Goal: Task Accomplishment & Management: Manage account settings

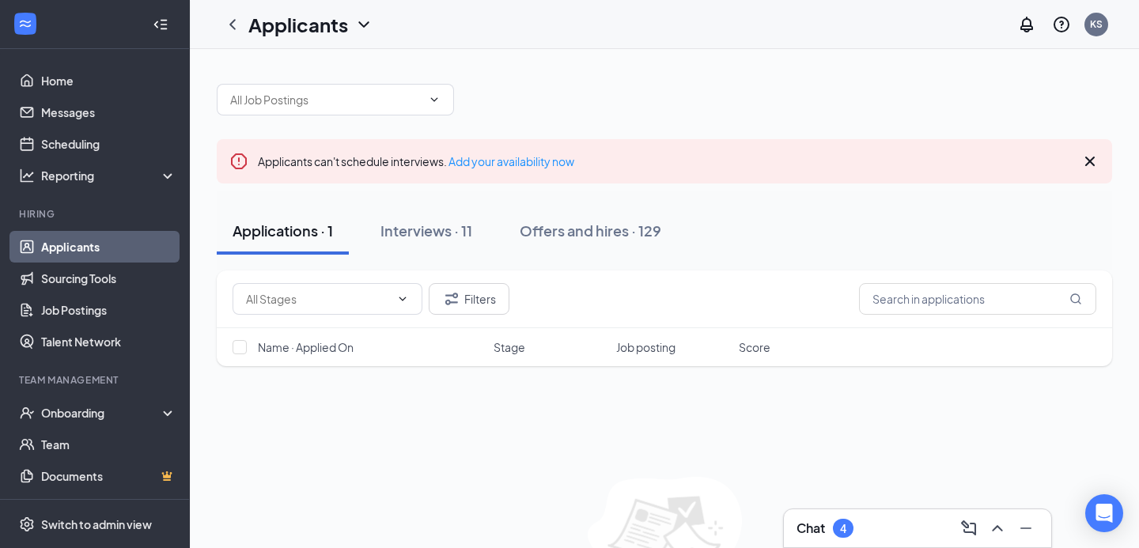
click at [275, 235] on div "Applications · 1" at bounding box center [283, 231] width 100 height 20
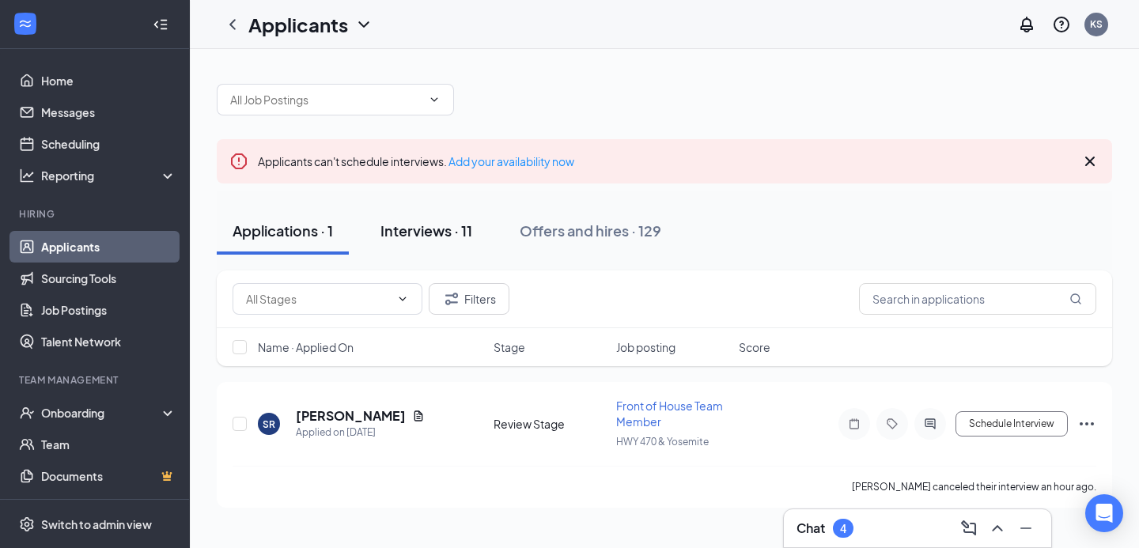
click at [415, 230] on div "Interviews · 11" at bounding box center [426, 231] width 92 height 20
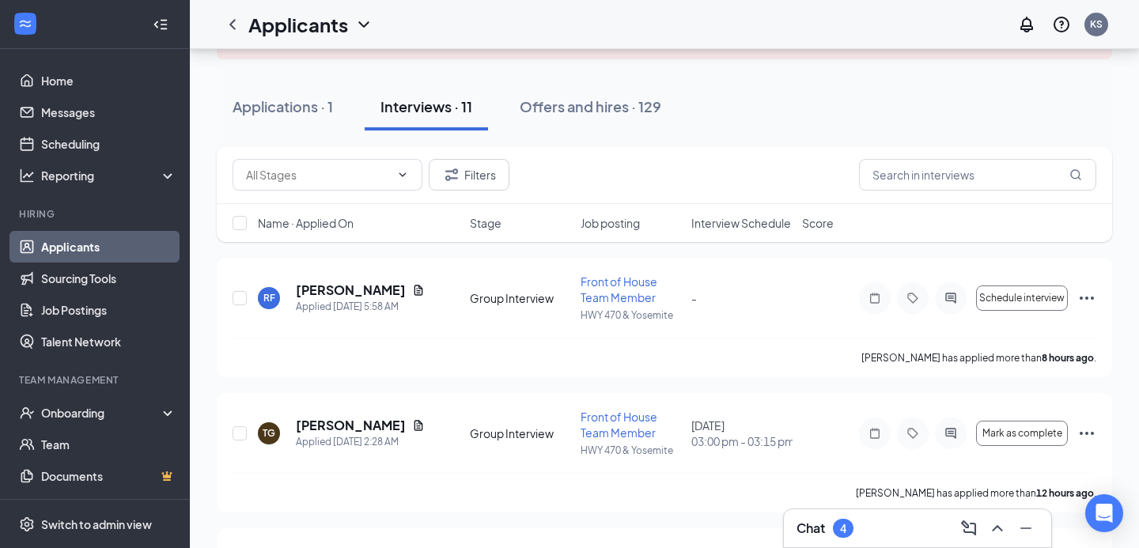
scroll to position [125, 0]
click at [869, 527] on div "Chat 4" at bounding box center [917, 528] width 242 height 25
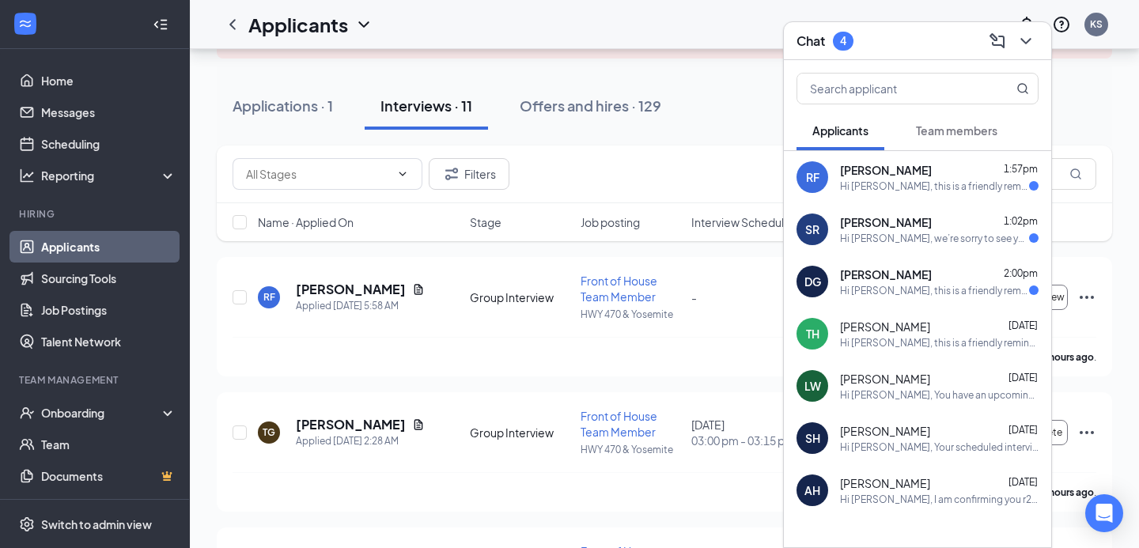
click at [871, 240] on div "Hi Samuel, we’re sorry to see you go! Your meeting with Chick-fil-A for Front o…" at bounding box center [934, 238] width 189 height 13
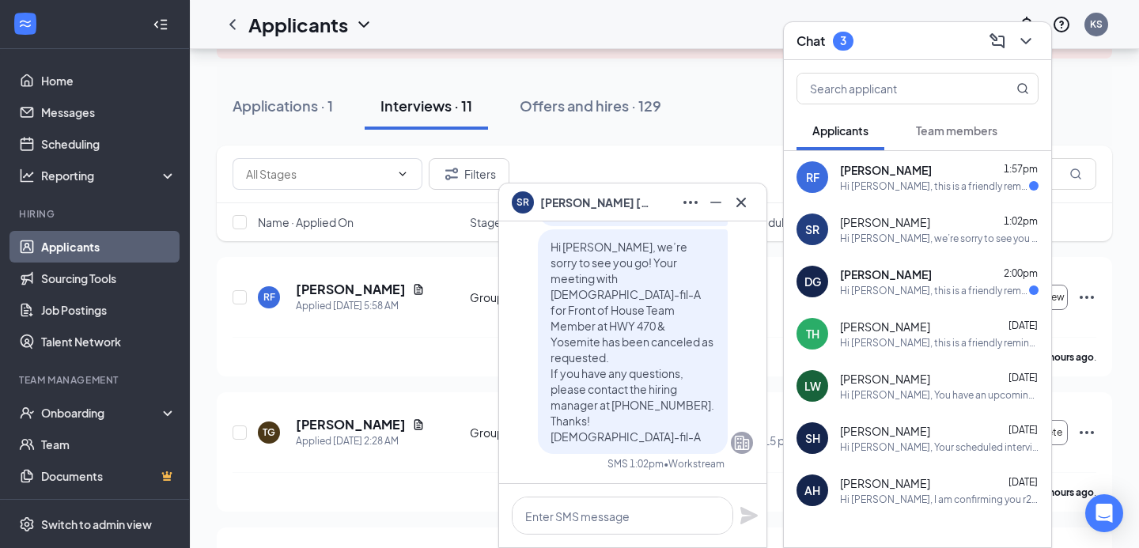
click at [841, 263] on div "DG Danny Gomez-Ramos 2:00pm Hi Danny Gomez-Ramos, this is a friendly reminder. …" at bounding box center [917, 281] width 267 height 52
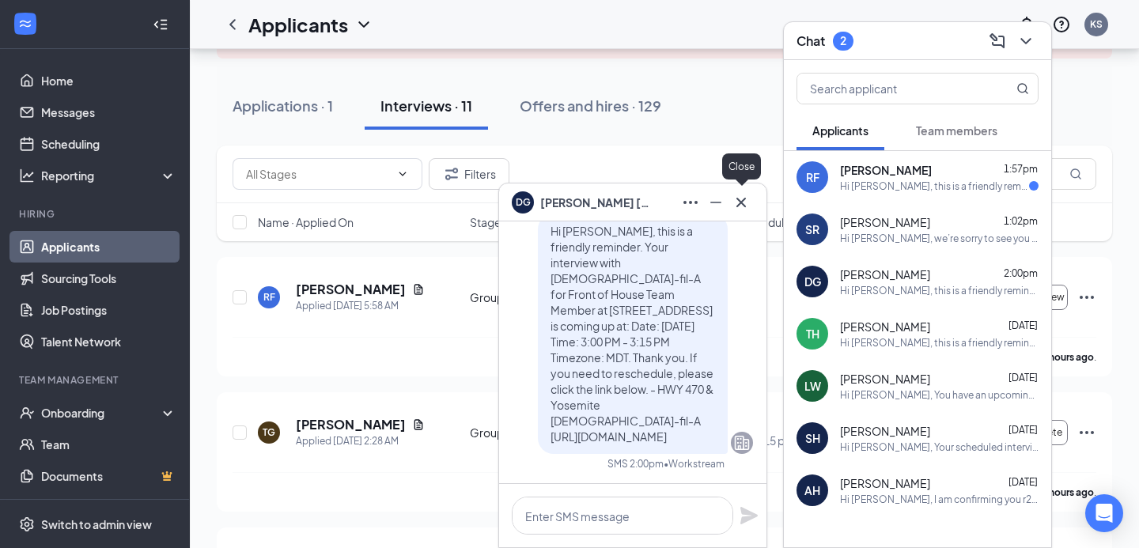
click at [742, 202] on icon "Cross" at bounding box center [741, 202] width 19 height 19
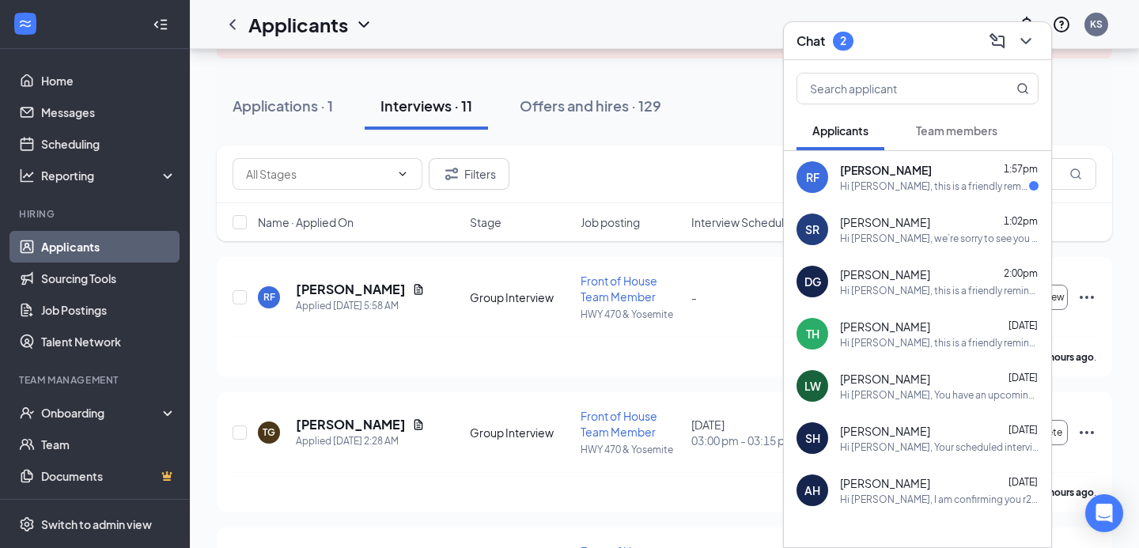
click at [894, 172] on span "[PERSON_NAME]" at bounding box center [886, 170] width 92 height 16
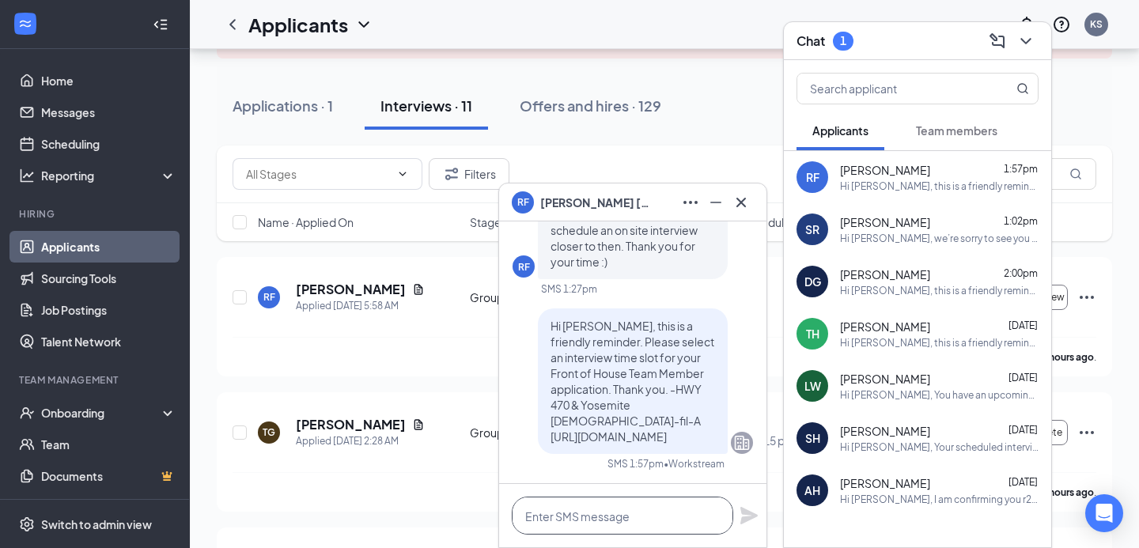
click at [610, 516] on textarea at bounding box center [622, 516] width 221 height 38
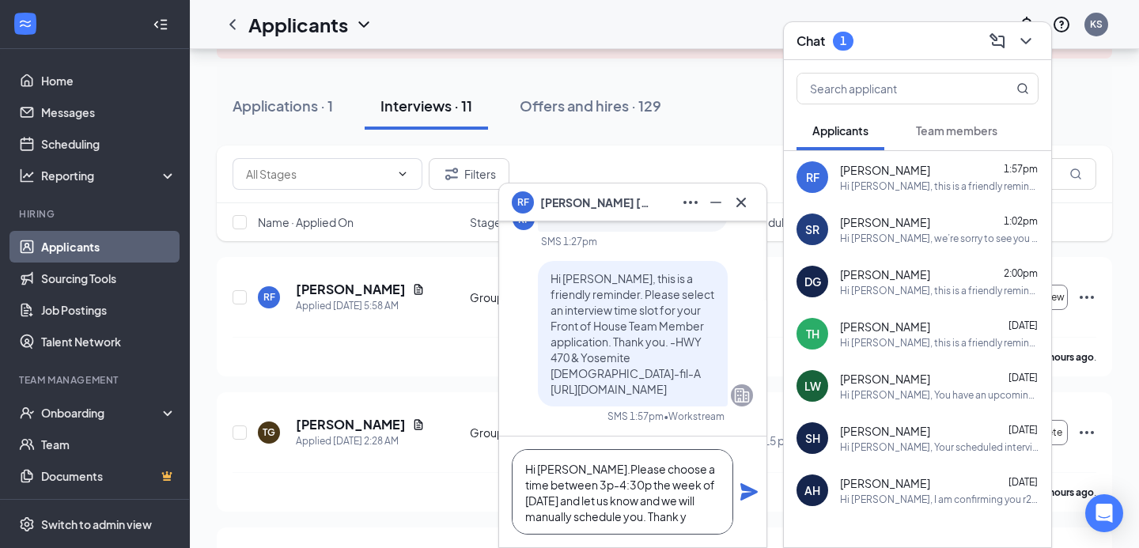
scroll to position [16, 0]
type textarea "Hi [PERSON_NAME].Please choose a time between 3p-4:30p the week of [DATE] and l…"
click at [751, 492] on icon "Plane" at bounding box center [748, 491] width 17 height 17
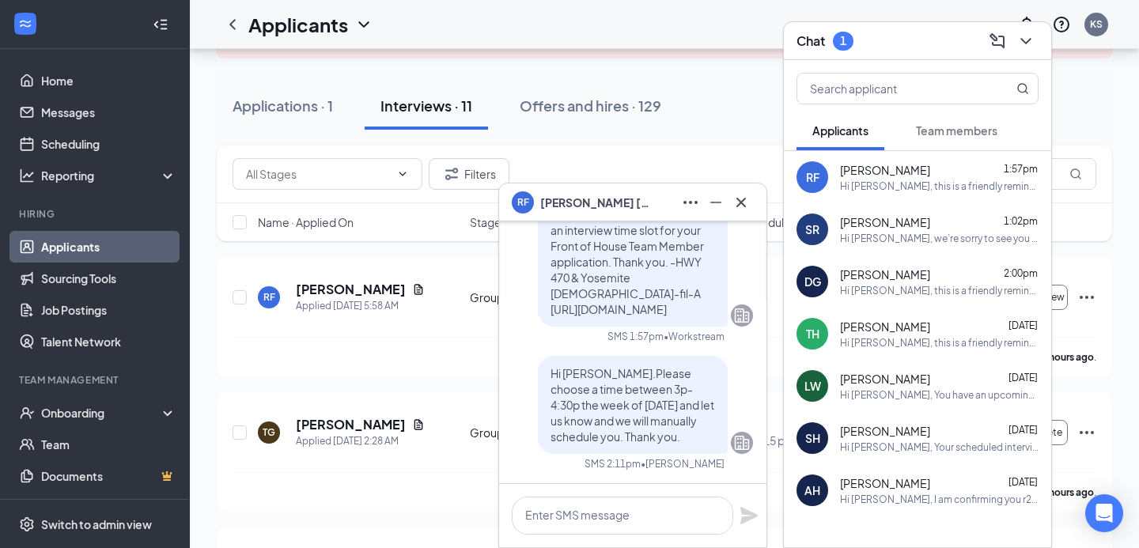
scroll to position [0, 0]
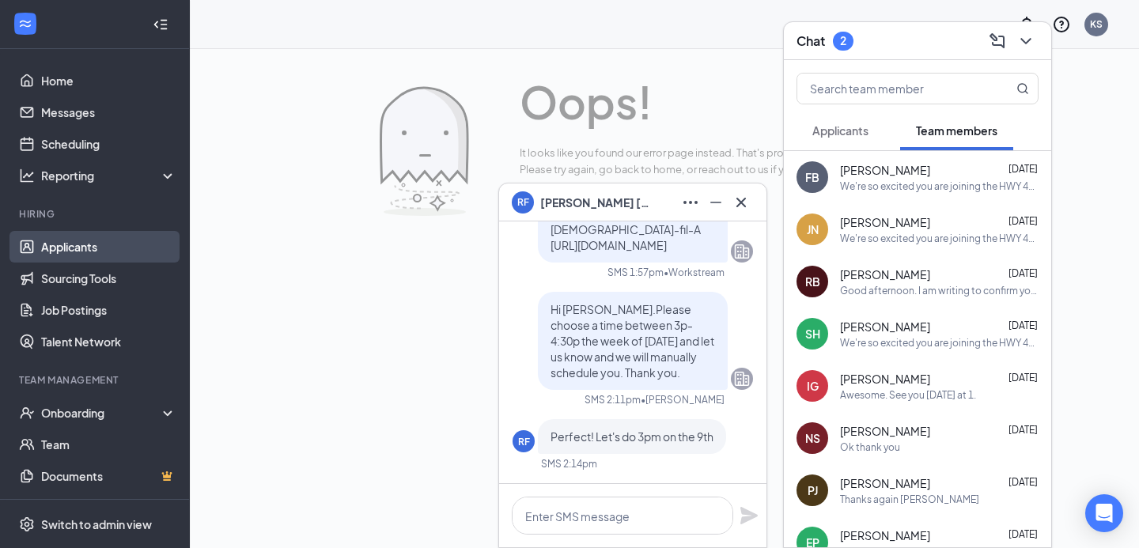
click at [72, 255] on link "Applicants" at bounding box center [108, 247] width 135 height 32
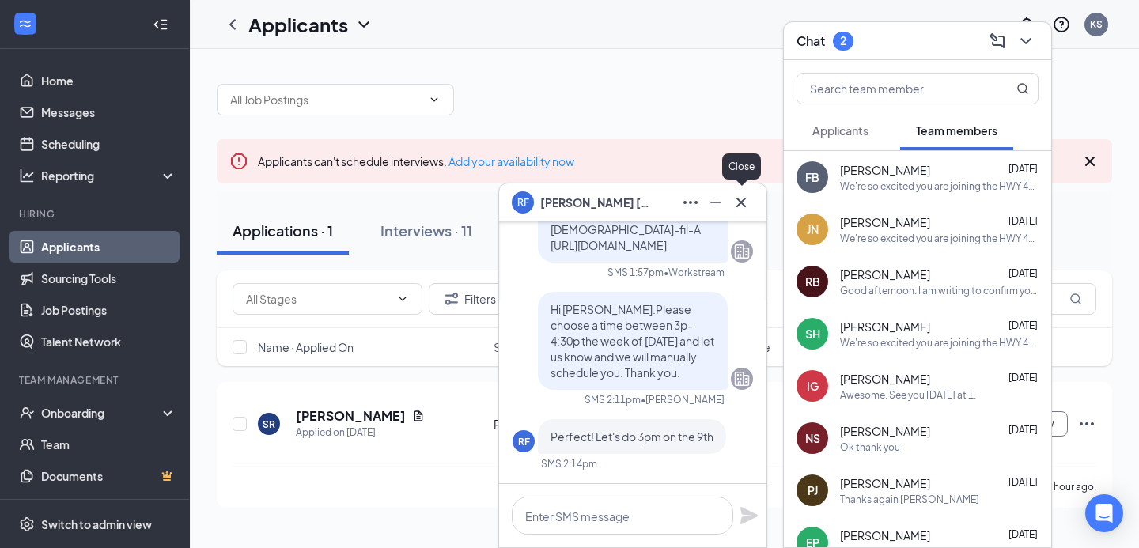
click at [747, 210] on icon "Cross" at bounding box center [741, 202] width 19 height 19
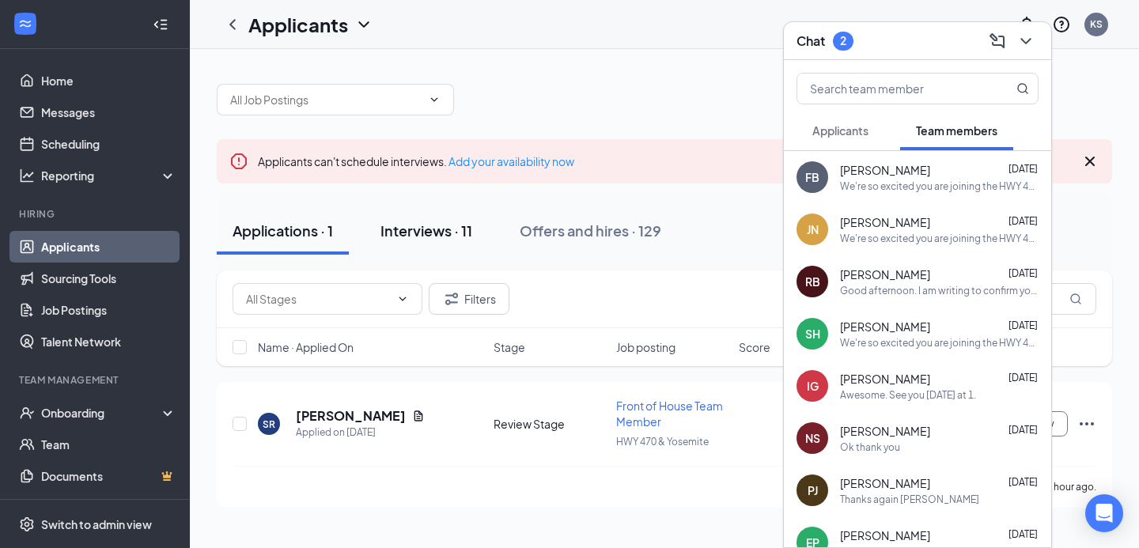
click at [440, 233] on div "Interviews · 11" at bounding box center [426, 231] width 92 height 20
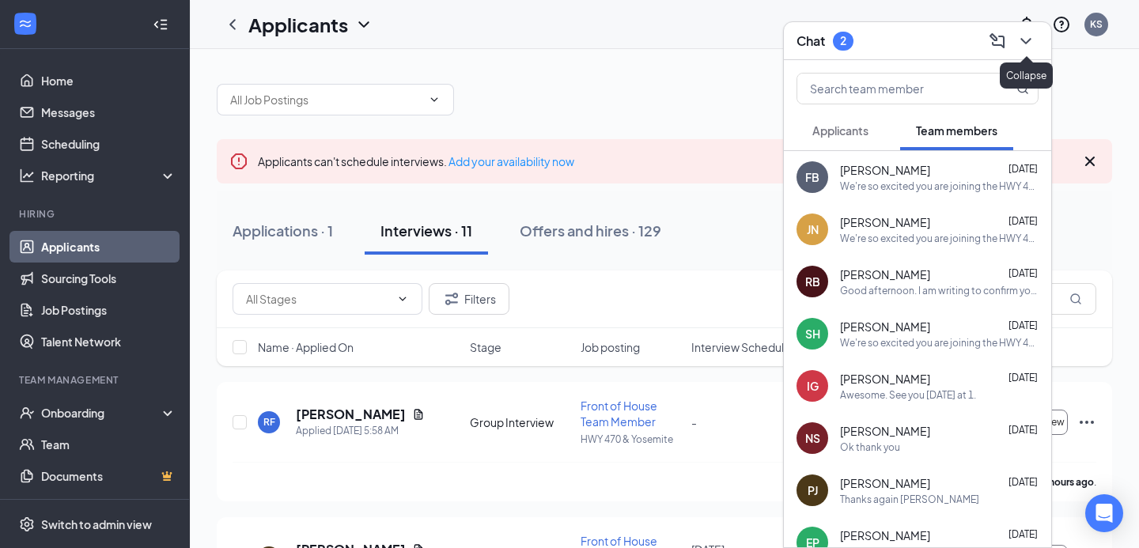
click at [1032, 44] on icon "ChevronDown" at bounding box center [1025, 41] width 19 height 19
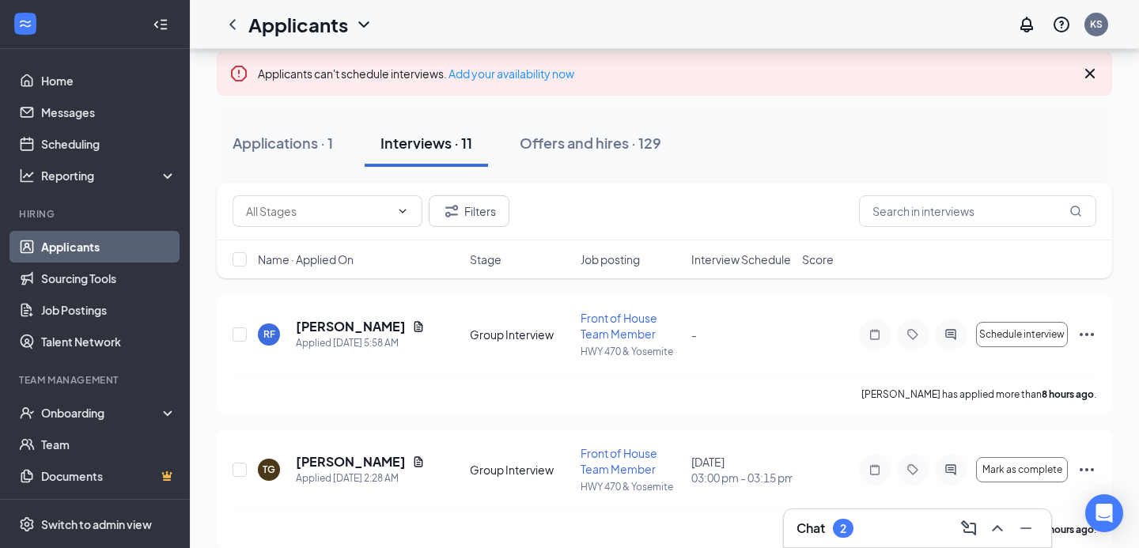
scroll to position [108, 0]
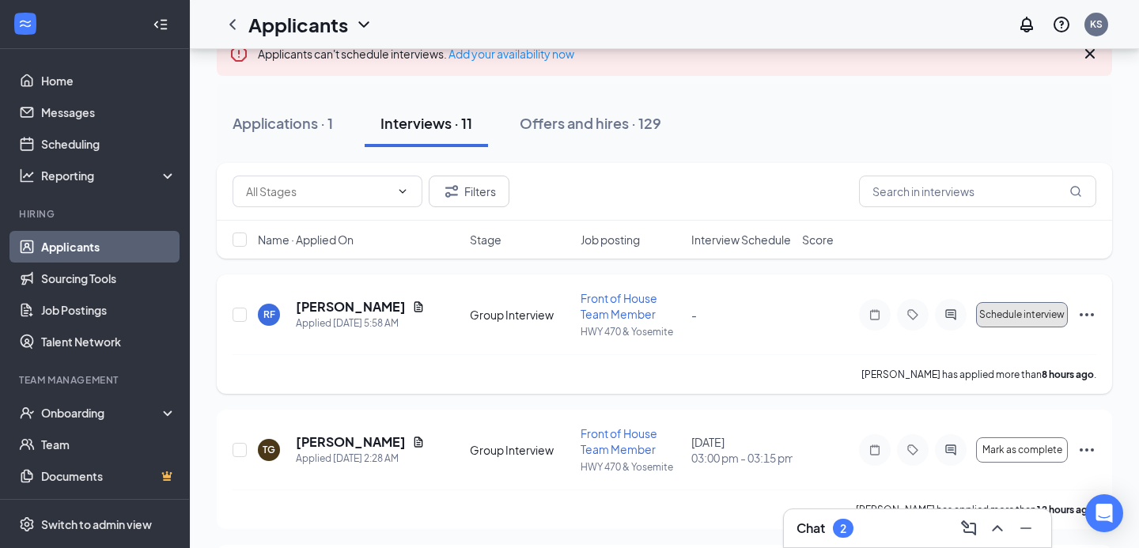
click at [1051, 314] on span "Schedule interview" at bounding box center [1021, 314] width 85 height 11
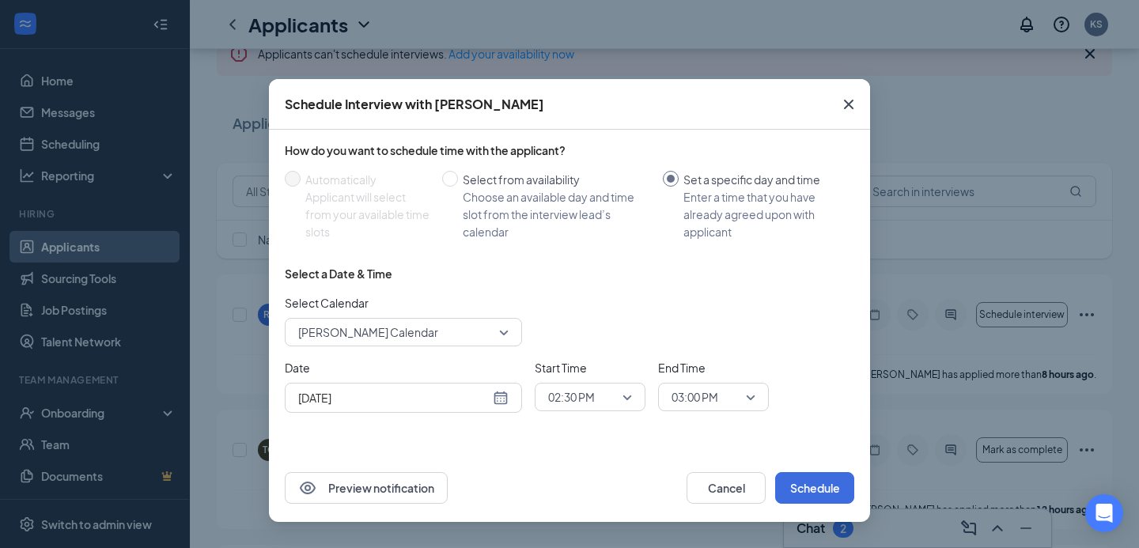
click at [497, 395] on div "[DATE]" at bounding box center [403, 397] width 210 height 17
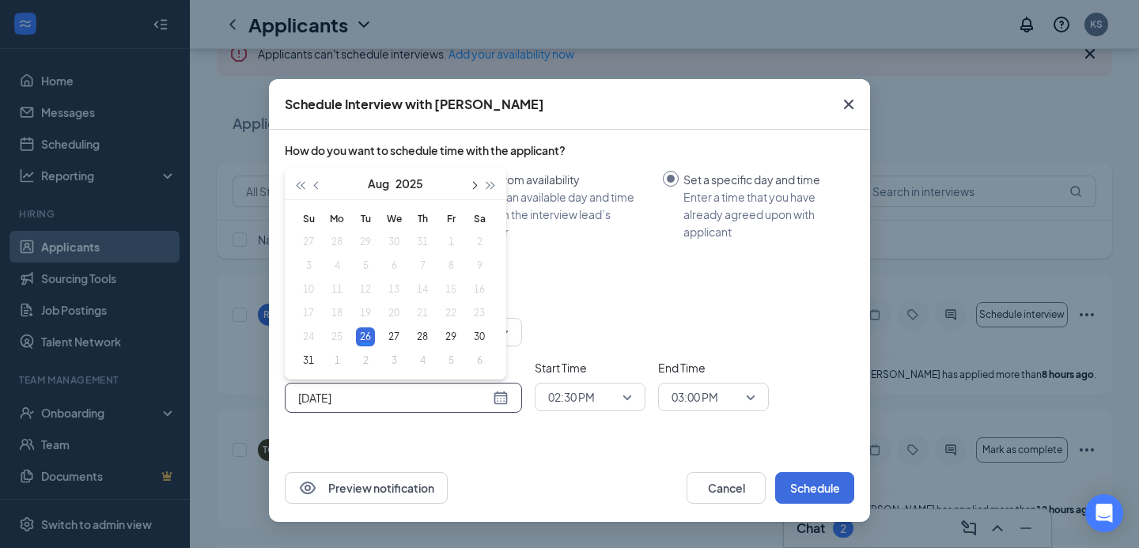
click at [474, 185] on span "button" at bounding box center [473, 186] width 8 height 8
type input "[DATE]"
click at [365, 265] on div "9" at bounding box center [365, 265] width 19 height 19
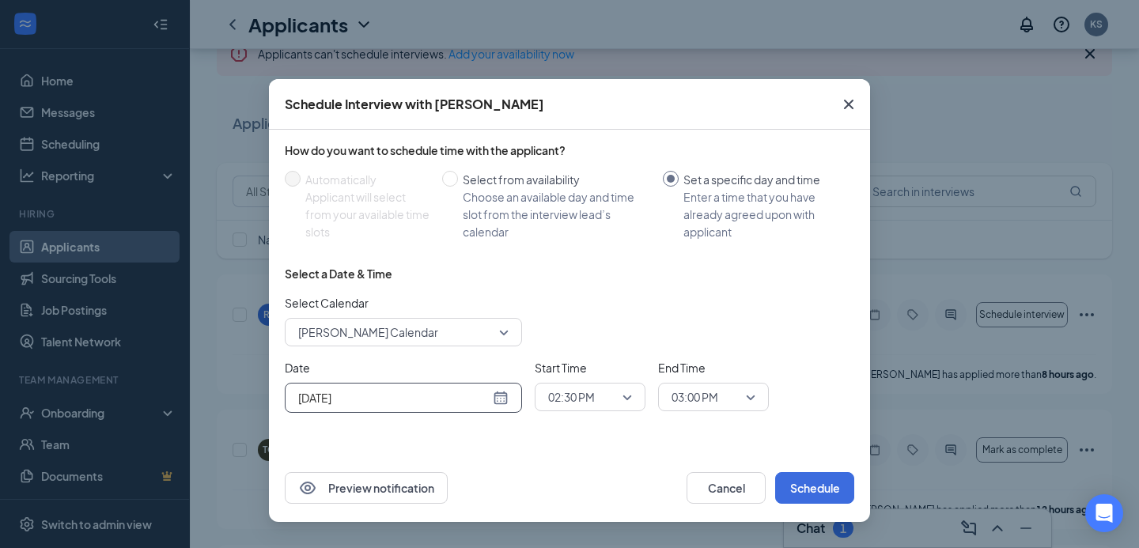
click at [627, 395] on span "02:30 PM" at bounding box center [590, 397] width 84 height 24
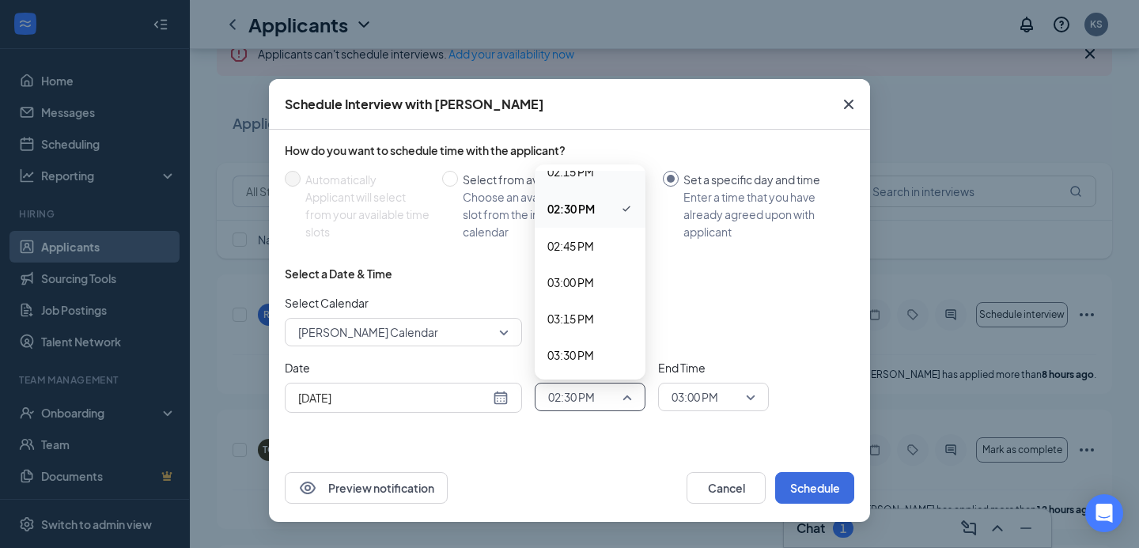
scroll to position [2093, 0]
click at [588, 280] on span "03:00 PM" at bounding box center [570, 279] width 47 height 17
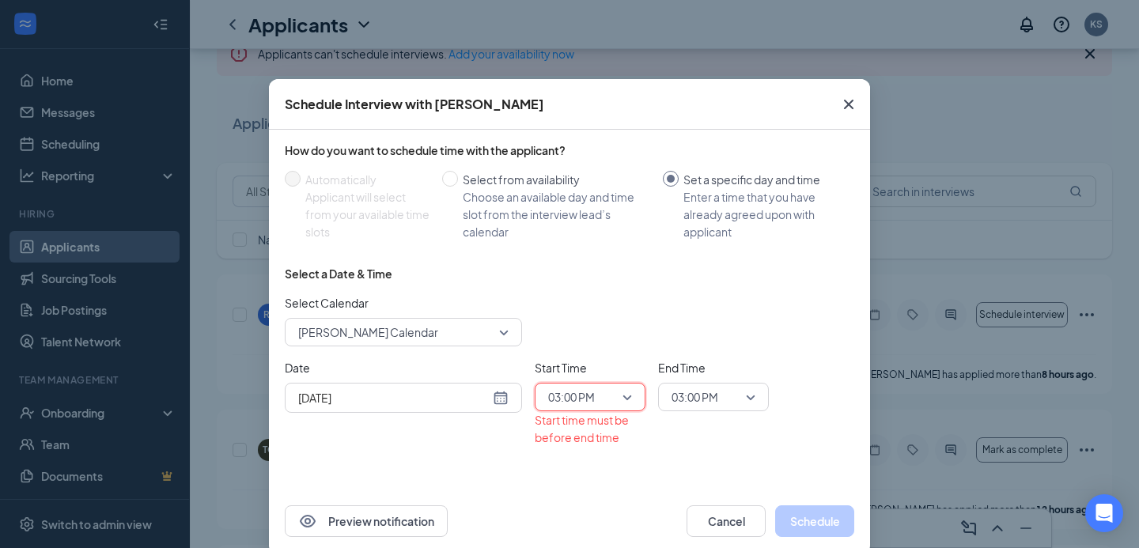
click at [753, 397] on span "03:00 PM" at bounding box center [713, 397] width 84 height 24
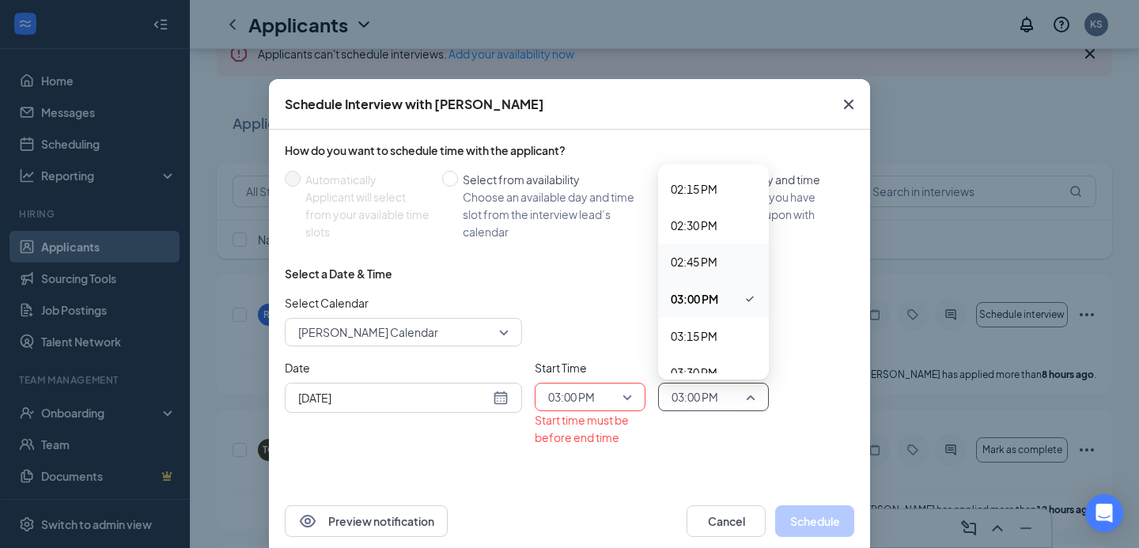
scroll to position [2100, 0]
click at [712, 305] on span "03:15 PM" at bounding box center [694, 309] width 47 height 17
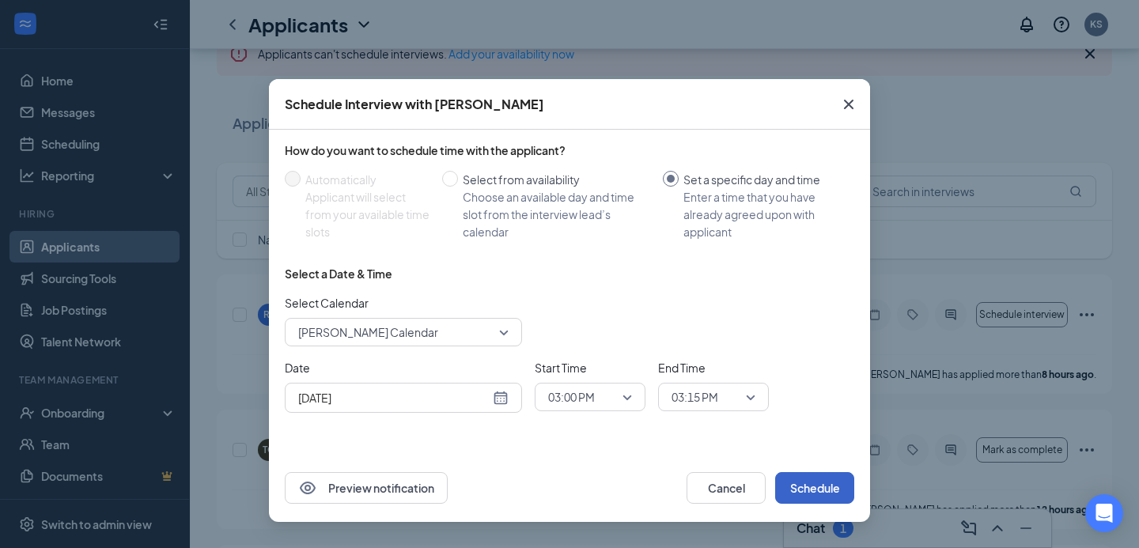
click at [818, 494] on button "Schedule" at bounding box center [814, 488] width 79 height 32
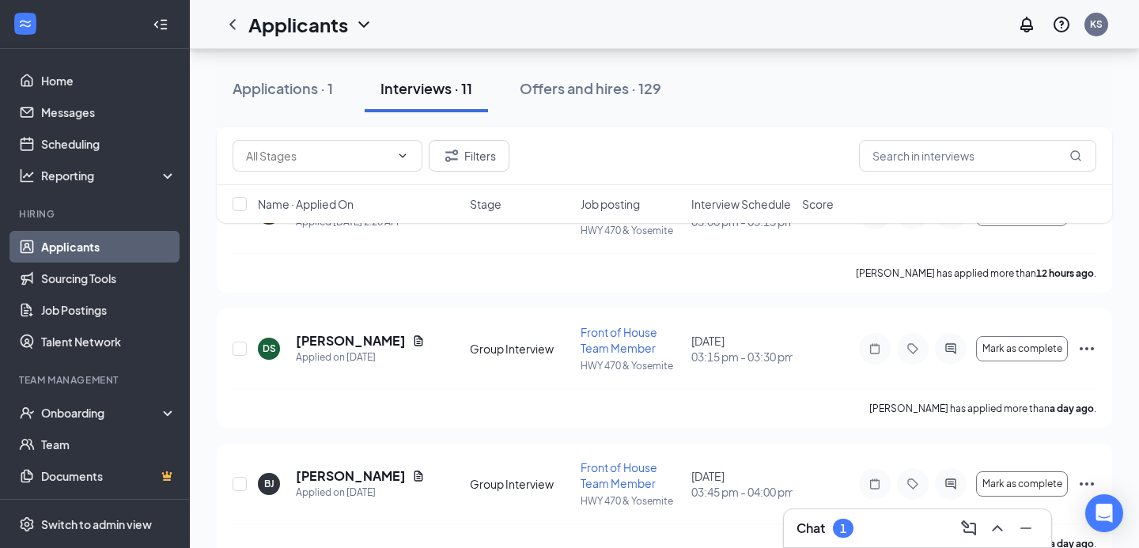
scroll to position [386, 0]
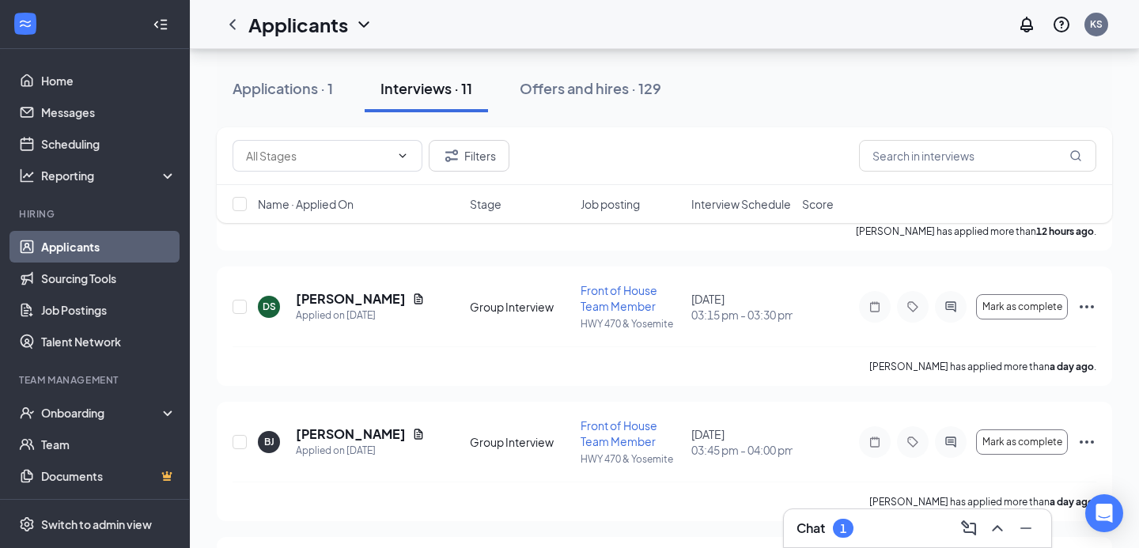
click at [902, 531] on div "Chat 1" at bounding box center [917, 528] width 242 height 25
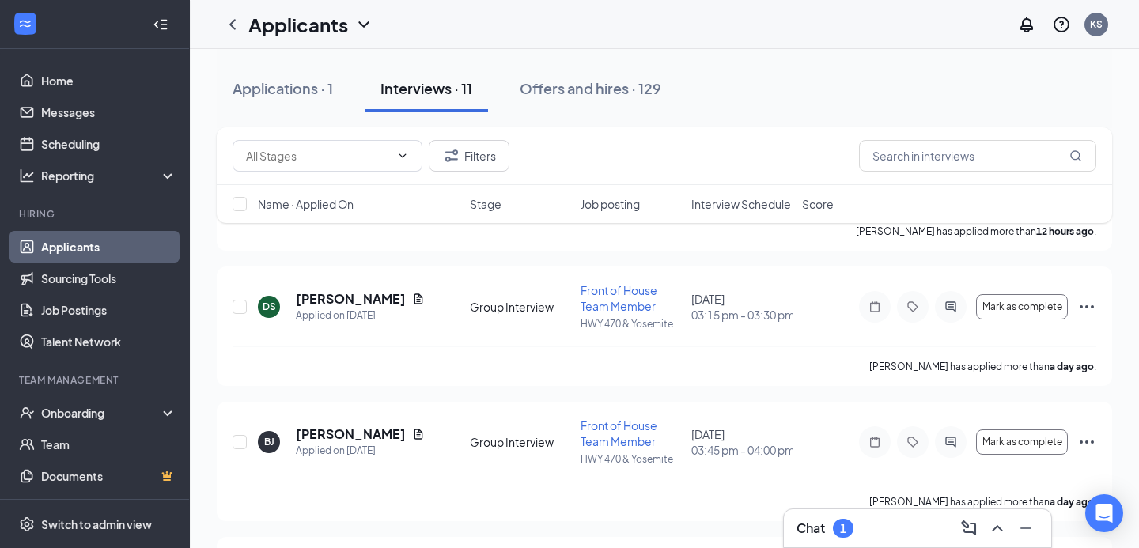
scroll to position [0, 0]
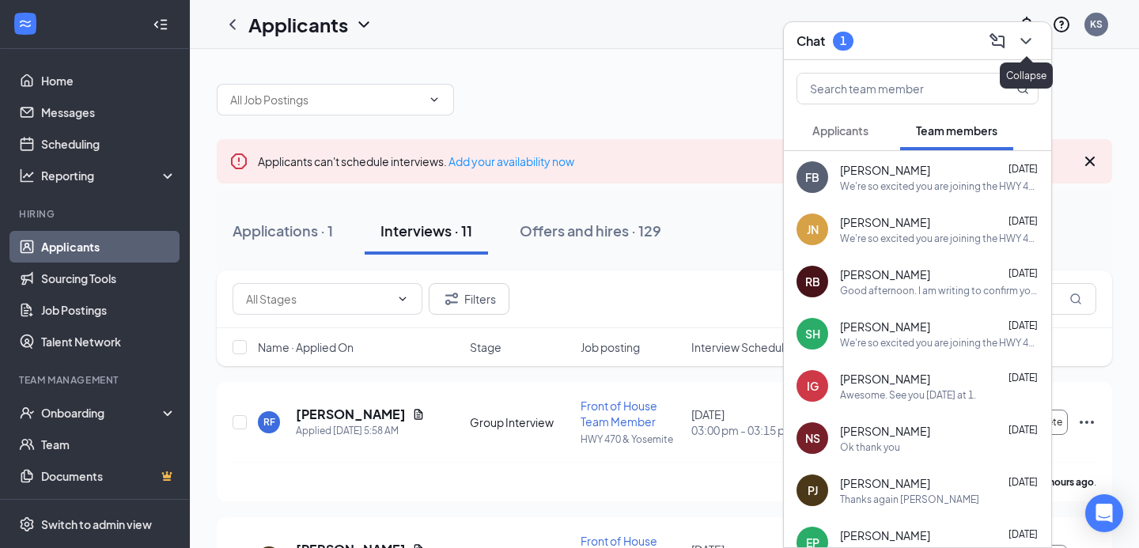
click at [1024, 43] on icon "ChevronDown" at bounding box center [1025, 41] width 19 height 19
